Goal: Task Accomplishment & Management: Complete application form

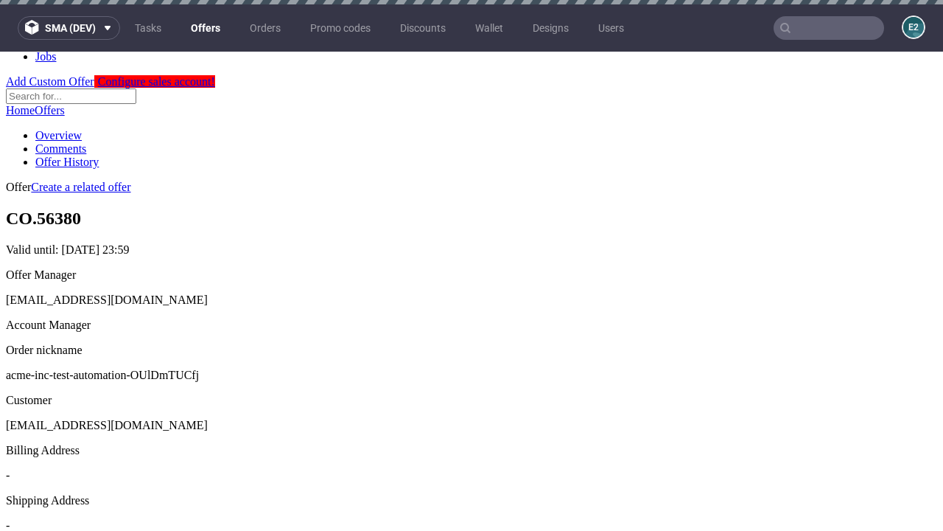
scroll to position [4, 0]
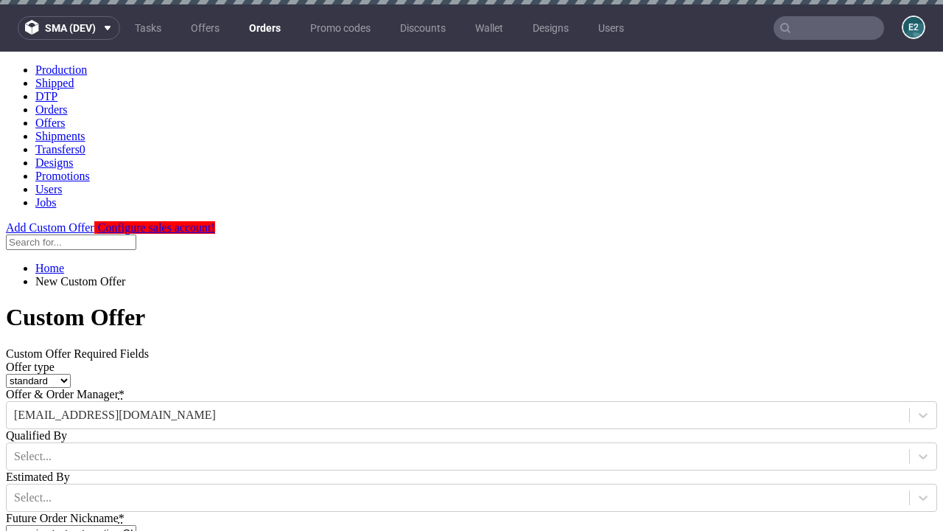
type input "acme-inc-test-automation-OUlDmTUCfj"
type input "[DATE]"
type input "[EMAIL_ADDRESS][DOMAIN_NAME]"
select select "gb"
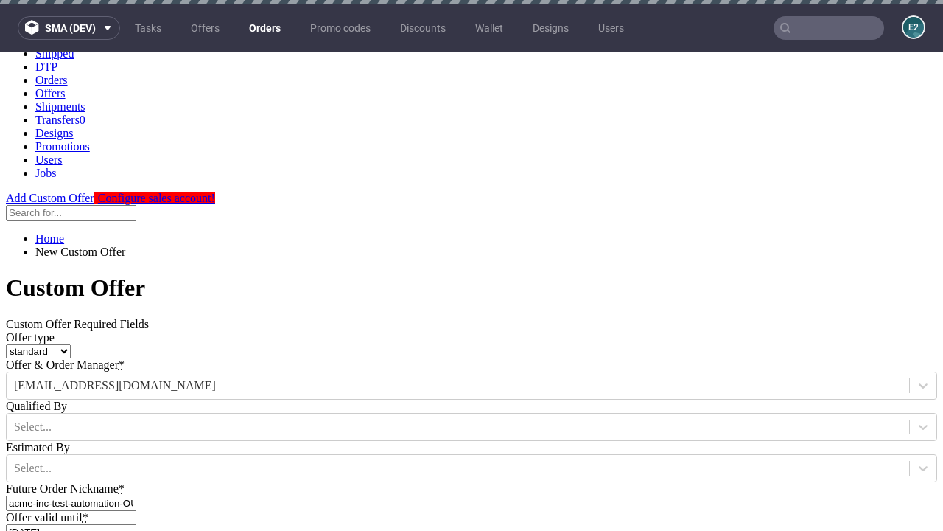
scroll to position [4, 0]
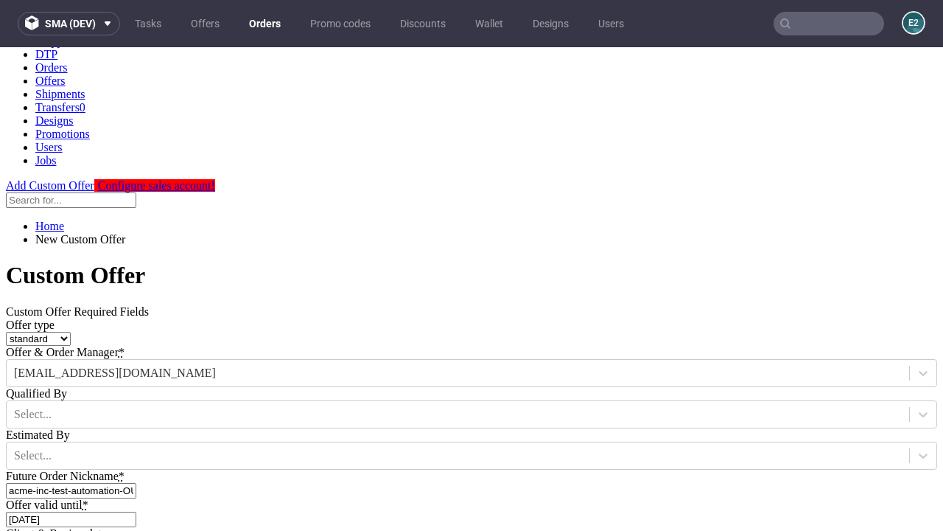
type input "[EMAIL_ADDRESS][DOMAIN_NAME]"
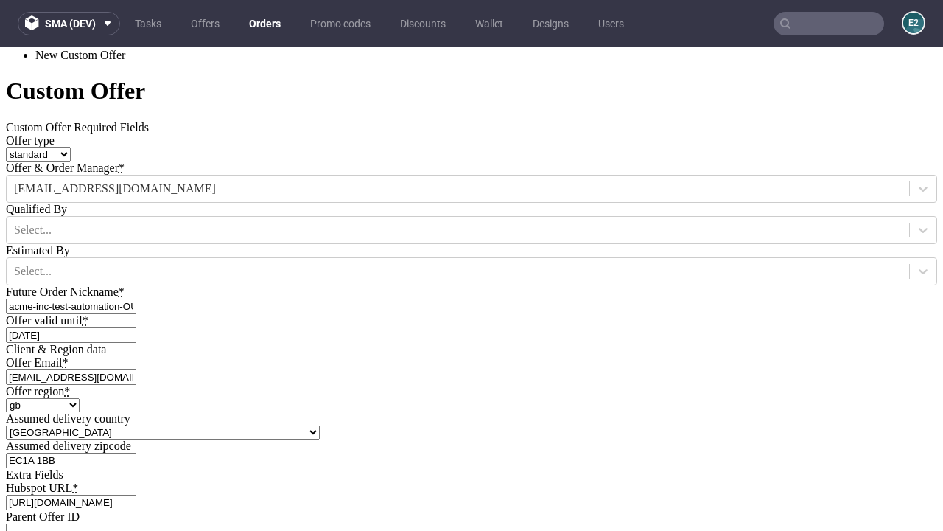
type input "[URL][DOMAIN_NAME]"
type input "Please wait..."
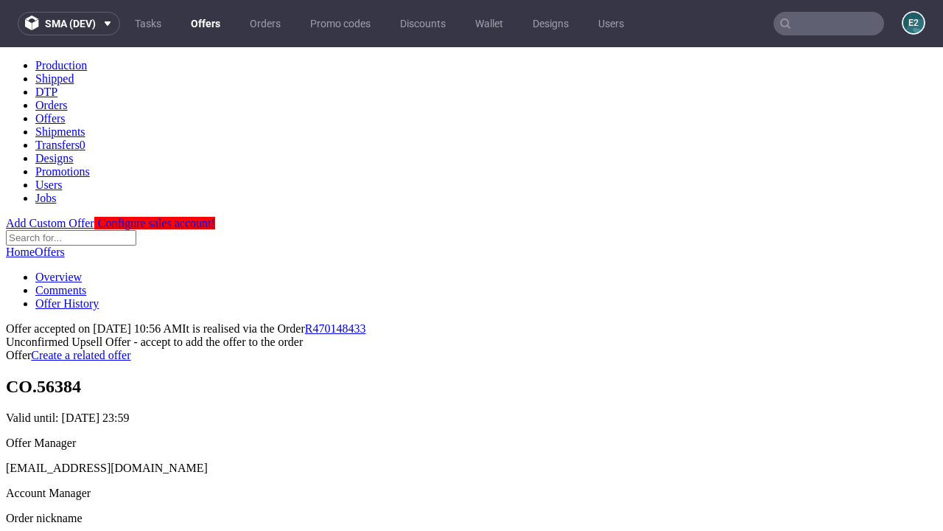
scroll to position [227, 0]
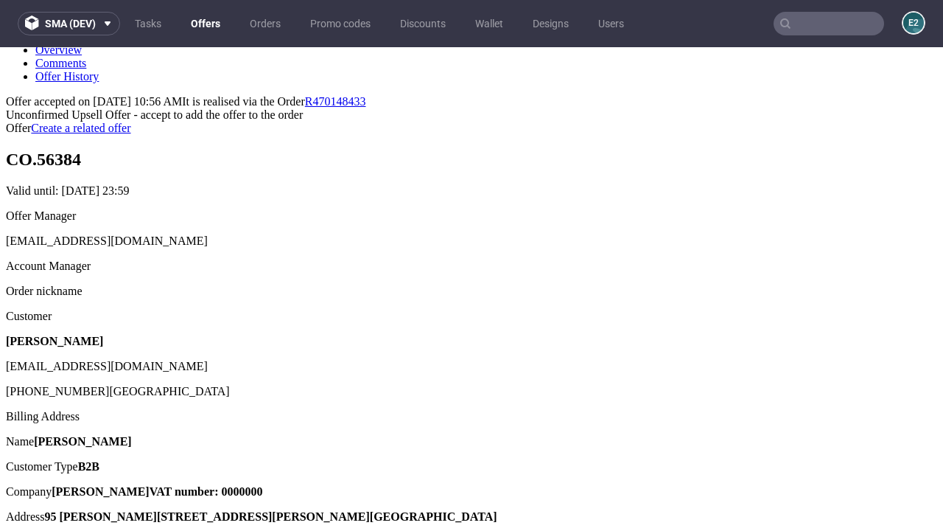
type input "In progress..."
